Goal: Find specific page/section: Find specific page/section

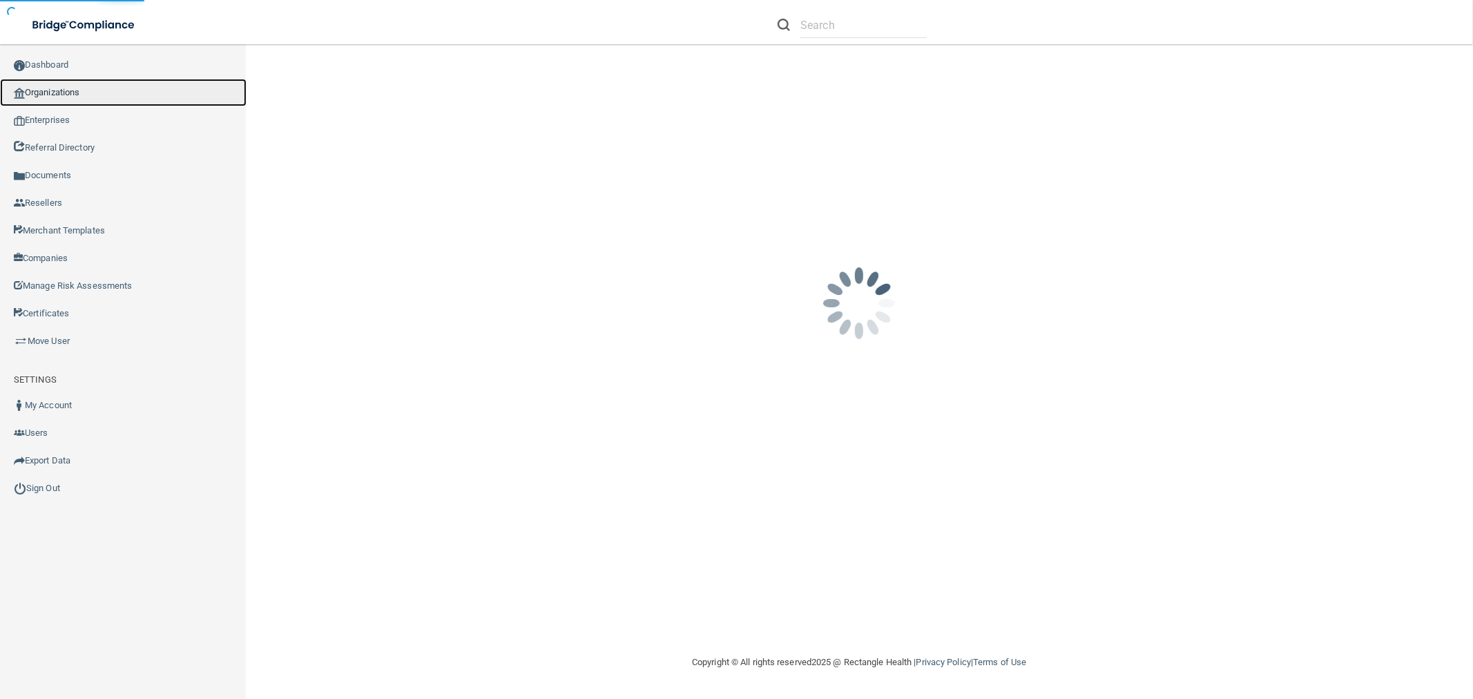
click at [59, 92] on link "Organizations" at bounding box center [123, 93] width 246 height 28
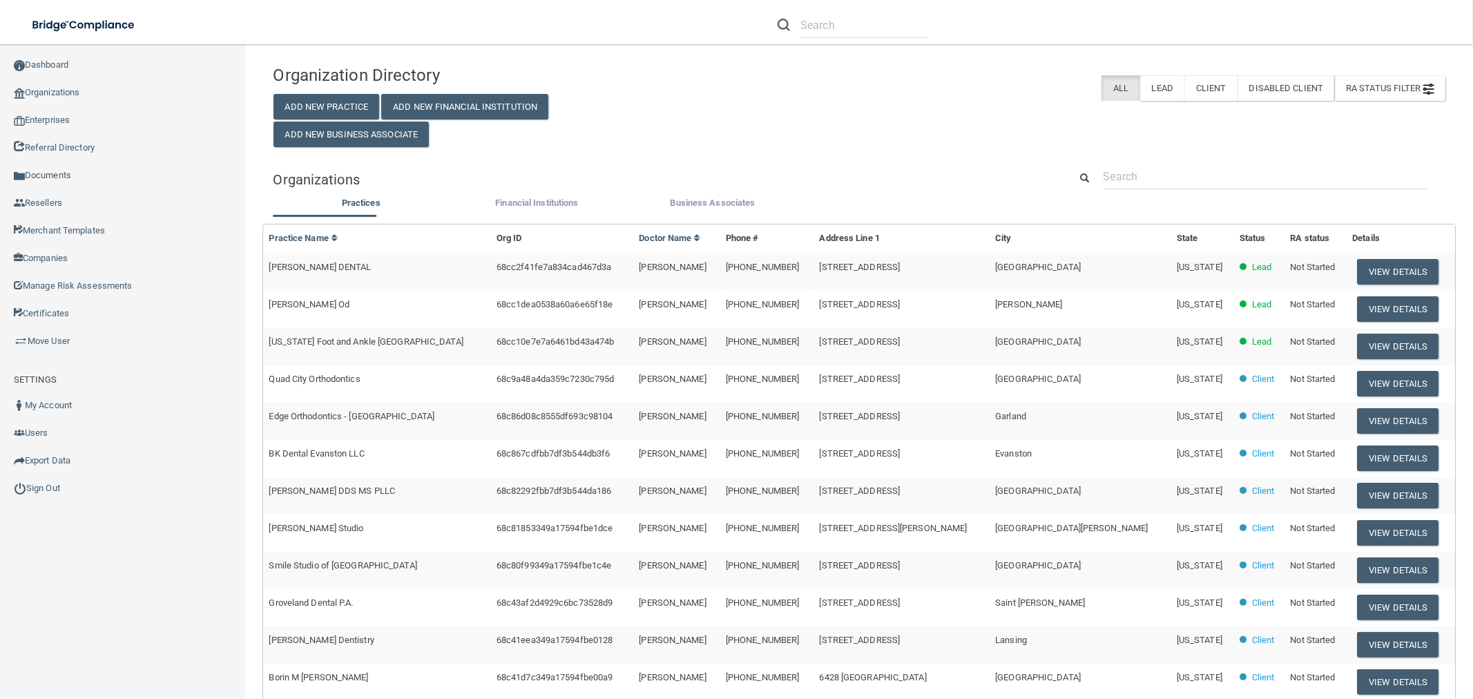
drag, startPoint x: 1161, startPoint y: 156, endPoint x: 1163, endPoint y: 177, distance: 20.8
click at [1164, 163] on div "Organization Directory Add New Practice Add New Financial Institution Add New B…" at bounding box center [859, 456] width 1172 height 797
click at [1163, 177] on input "text" at bounding box center [1265, 177] width 325 height 26
paste input "Schumer Dental PC"
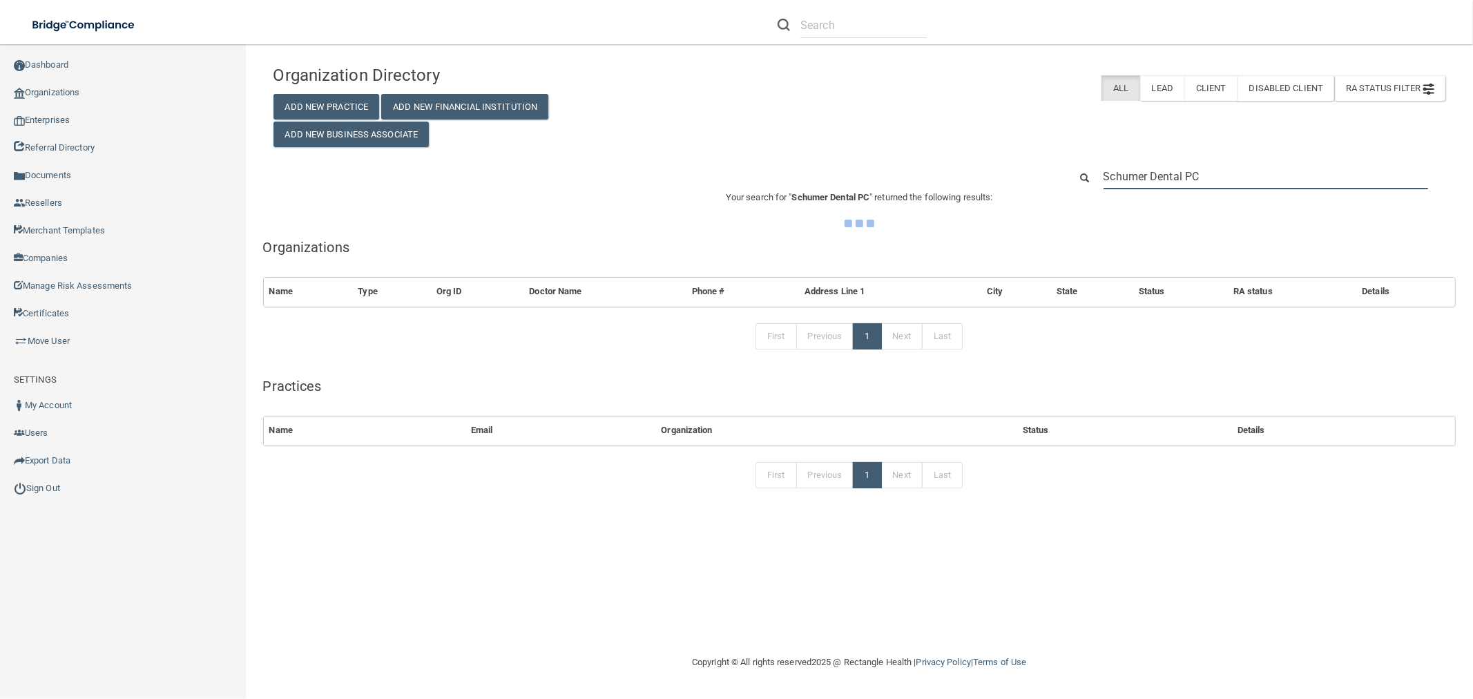
type input "Schumer Dental PC"
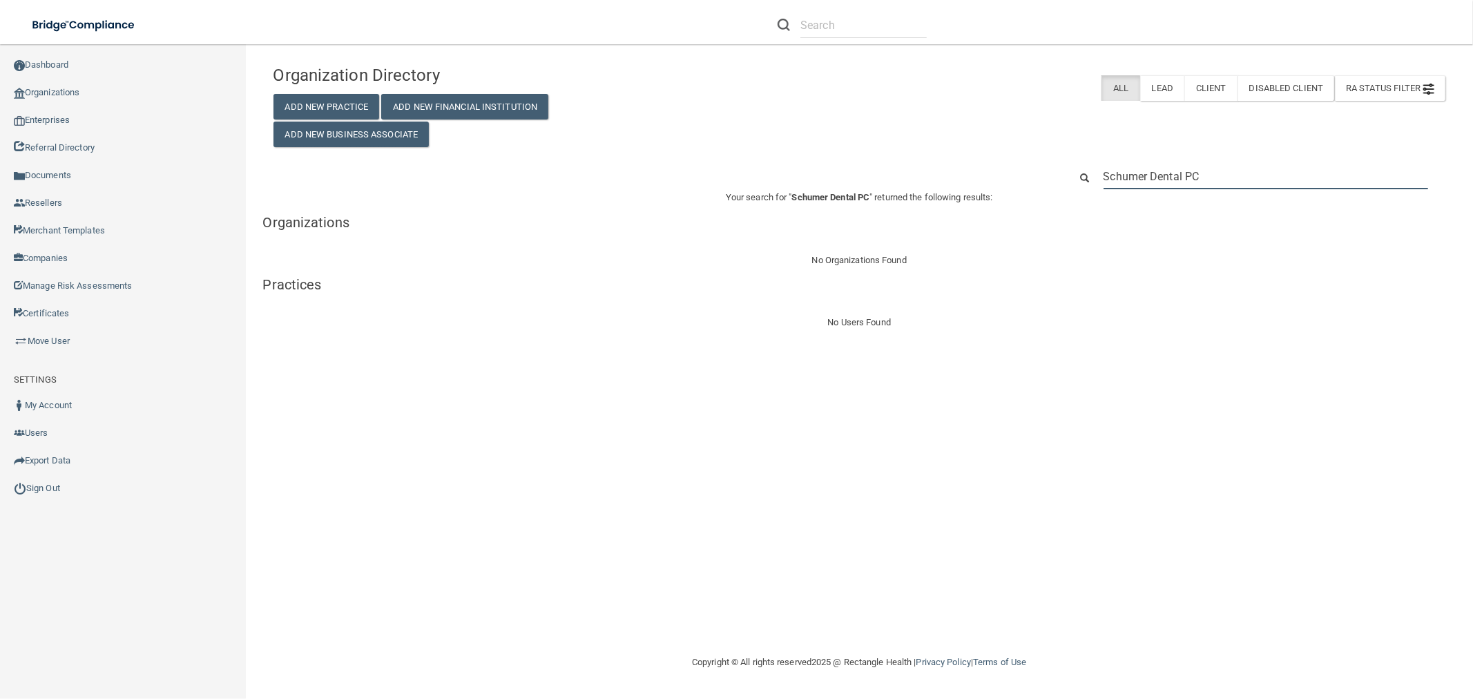
click at [1133, 184] on input "Schumer Dental PC" at bounding box center [1265, 177] width 325 height 26
click at [1134, 183] on input "Schumer Dental PC" at bounding box center [1265, 177] width 325 height 26
click at [1129, 181] on input "Schumer Dental PC" at bounding box center [1265, 177] width 325 height 26
paste input "[EMAIL_ADDRESS][DOMAIN_NAME]"
type input "[EMAIL_ADDRESS][DOMAIN_NAME]"
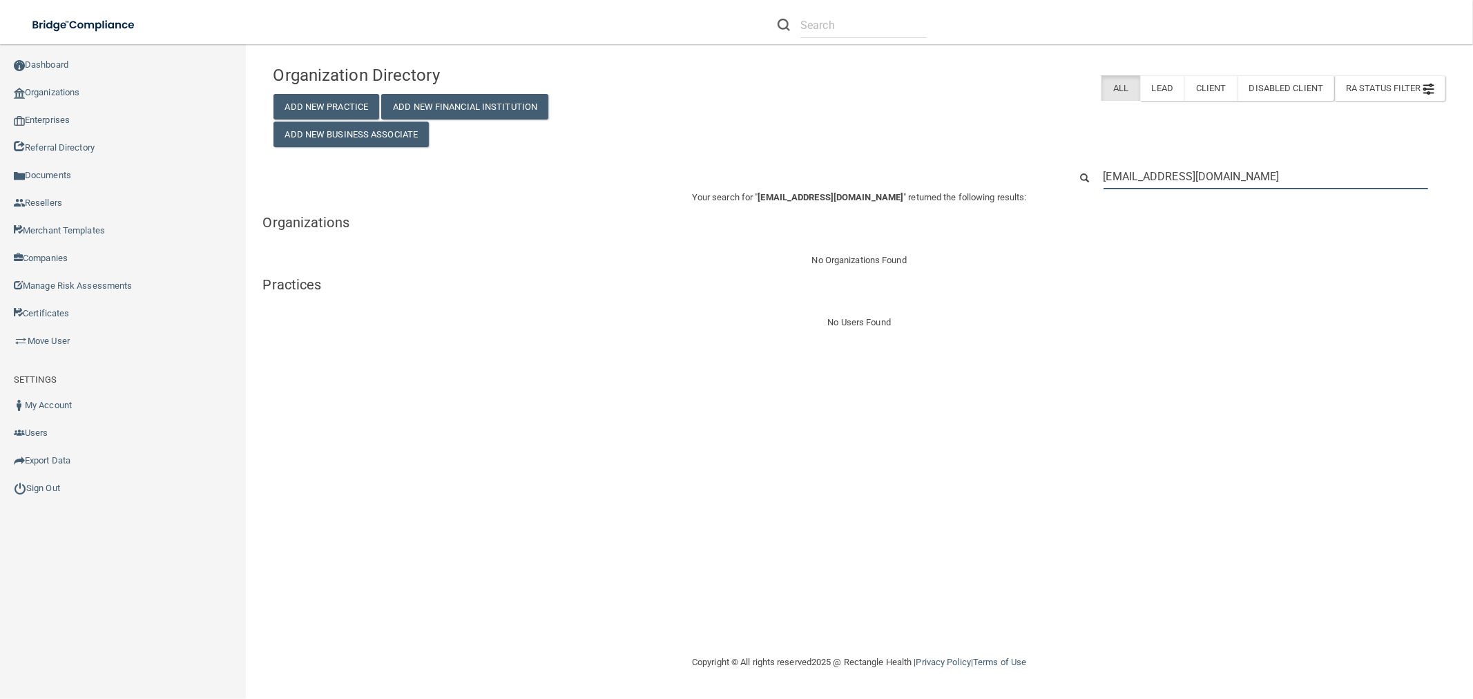
click at [1219, 175] on input "[EMAIL_ADDRESS][DOMAIN_NAME]" at bounding box center [1265, 177] width 325 height 26
paste input "[PHONE_NUMBER]"
type input "[PHONE_NUMBER]"
